Goal: Task Accomplishment & Management: Manage account settings

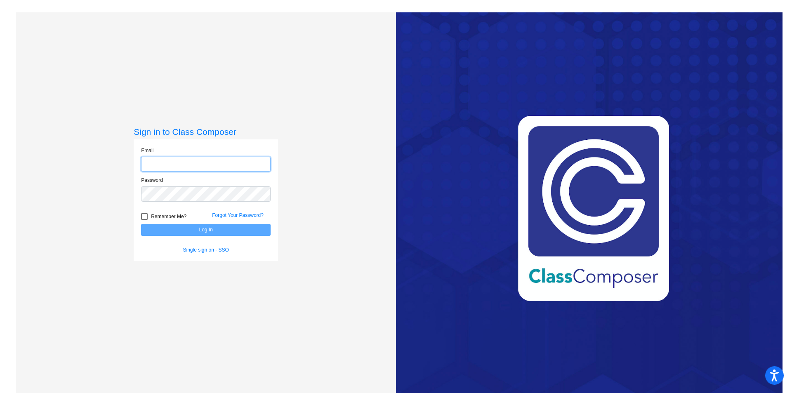
type input "[PERSON_NAME][EMAIL_ADDRESS][PERSON_NAME][DOMAIN_NAME]"
click at [205, 229] on button "Log In" at bounding box center [206, 230] width 130 height 12
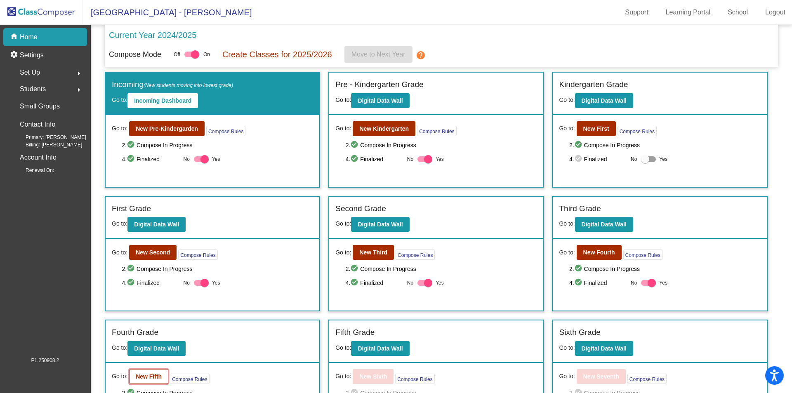
click at [146, 379] on b "New Fifth" at bounding box center [149, 376] width 26 height 7
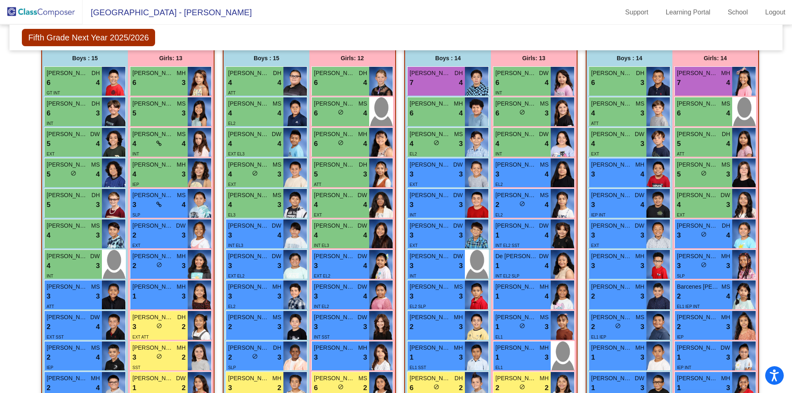
scroll to position [206, 0]
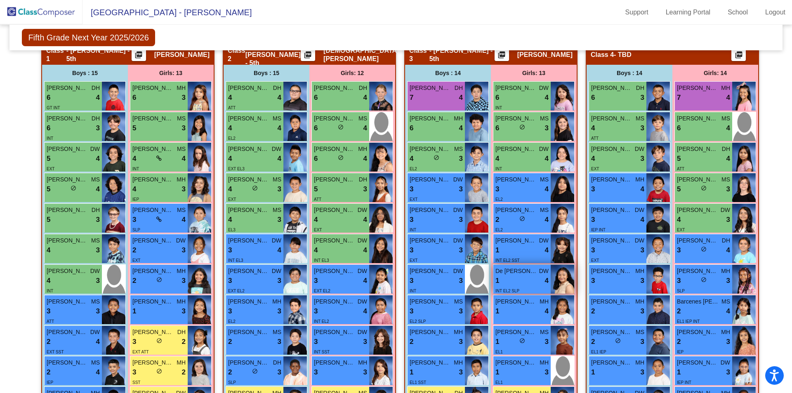
click at [529, 277] on div "1 lock do_not_disturb_alt 4" at bounding box center [521, 281] width 53 height 11
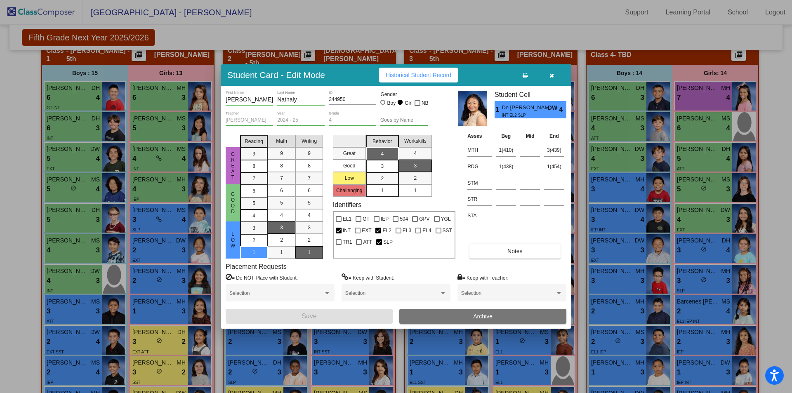
click at [438, 321] on button "Archive" at bounding box center [482, 316] width 167 height 15
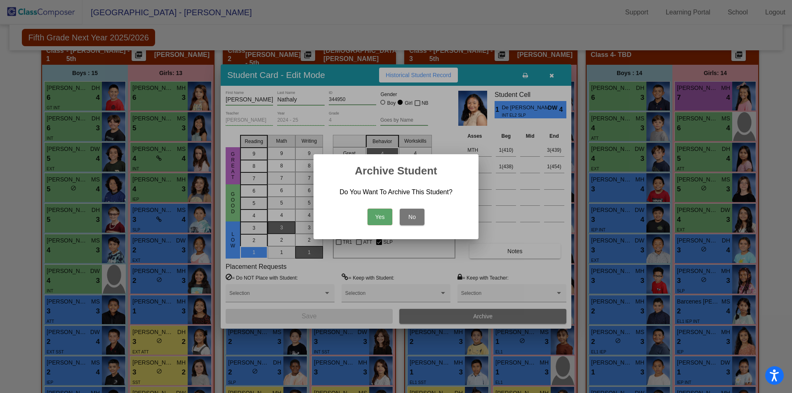
click at [374, 217] on button "Yes" at bounding box center [380, 217] width 25 height 17
